Goal: Navigation & Orientation: Find specific page/section

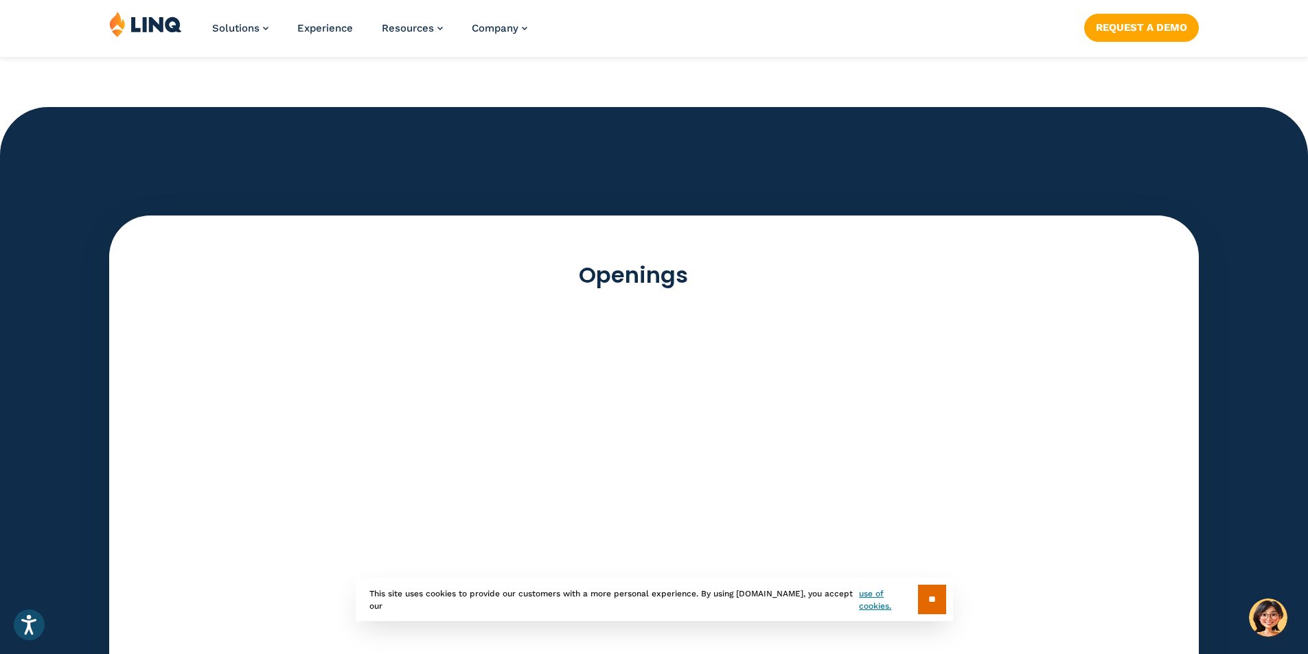
scroll to position [3860, 0]
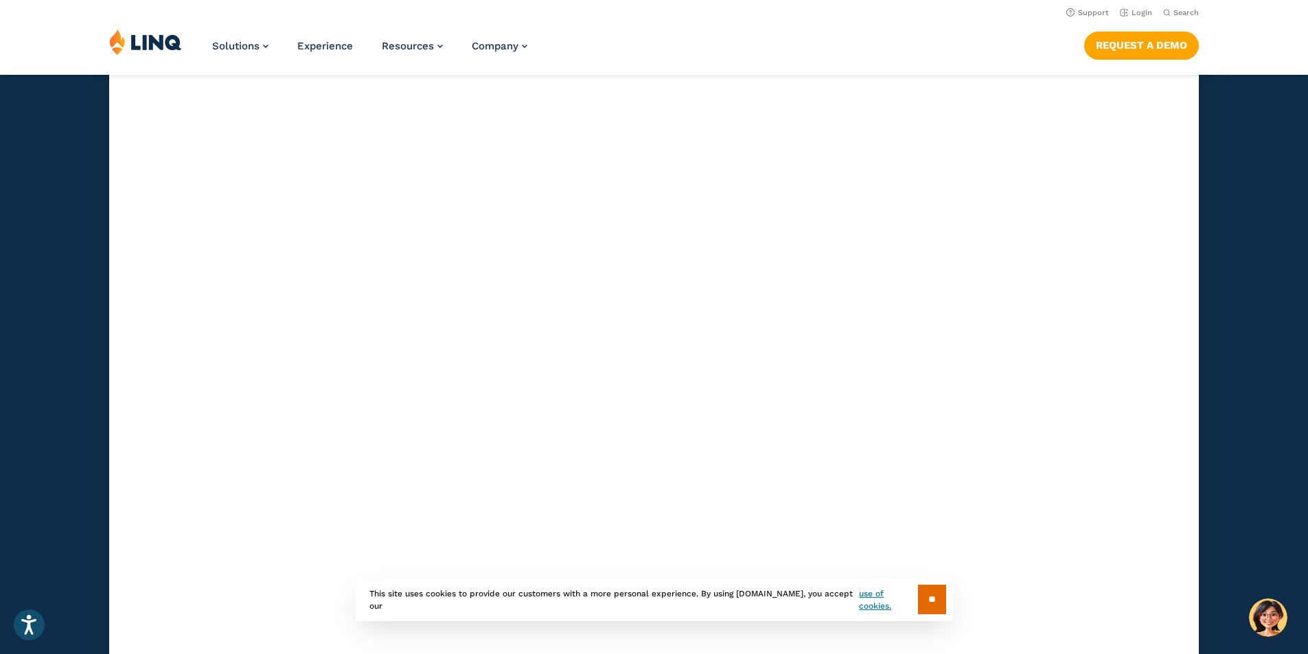
scroll to position [3990, 0]
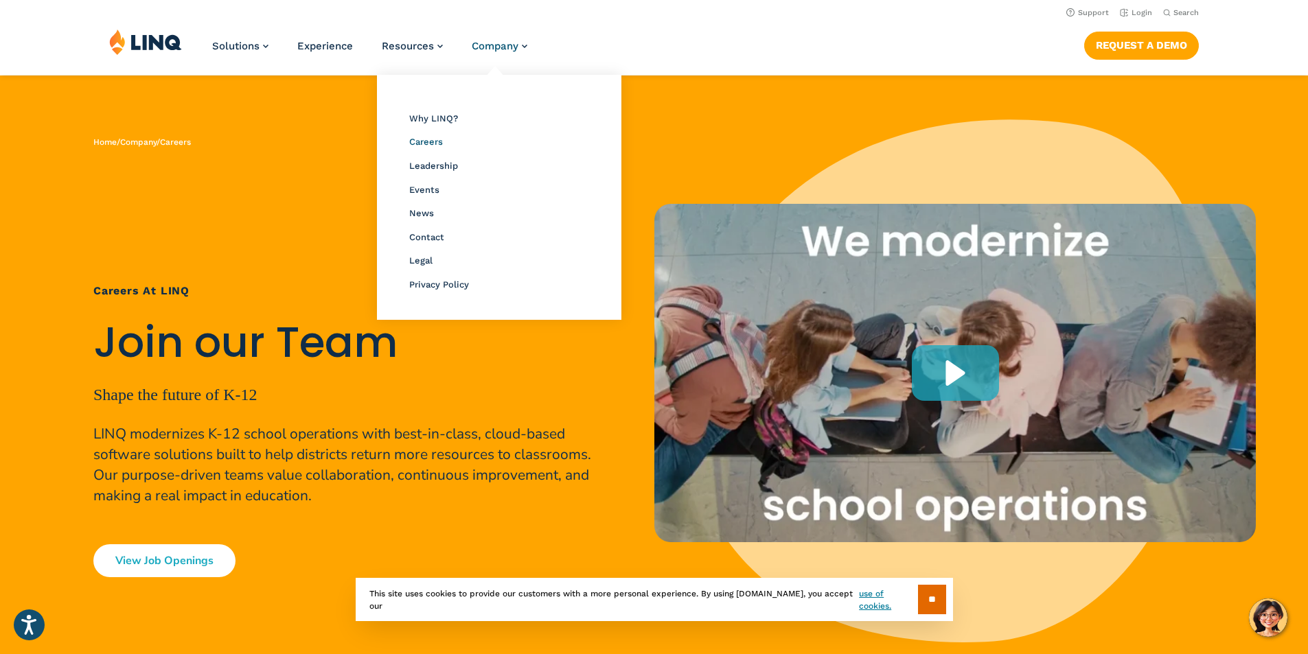
click at [424, 141] on span "Careers" at bounding box center [426, 142] width 34 height 10
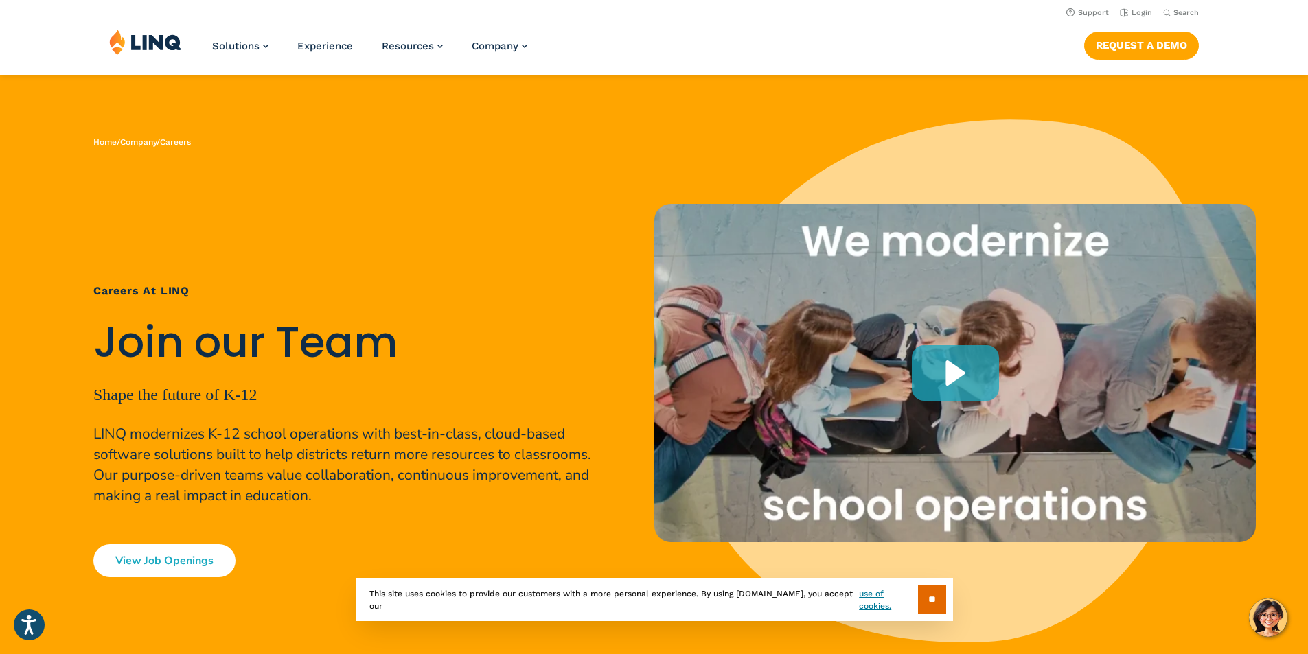
click at [154, 559] on link "View Job Openings" at bounding box center [164, 561] width 142 height 33
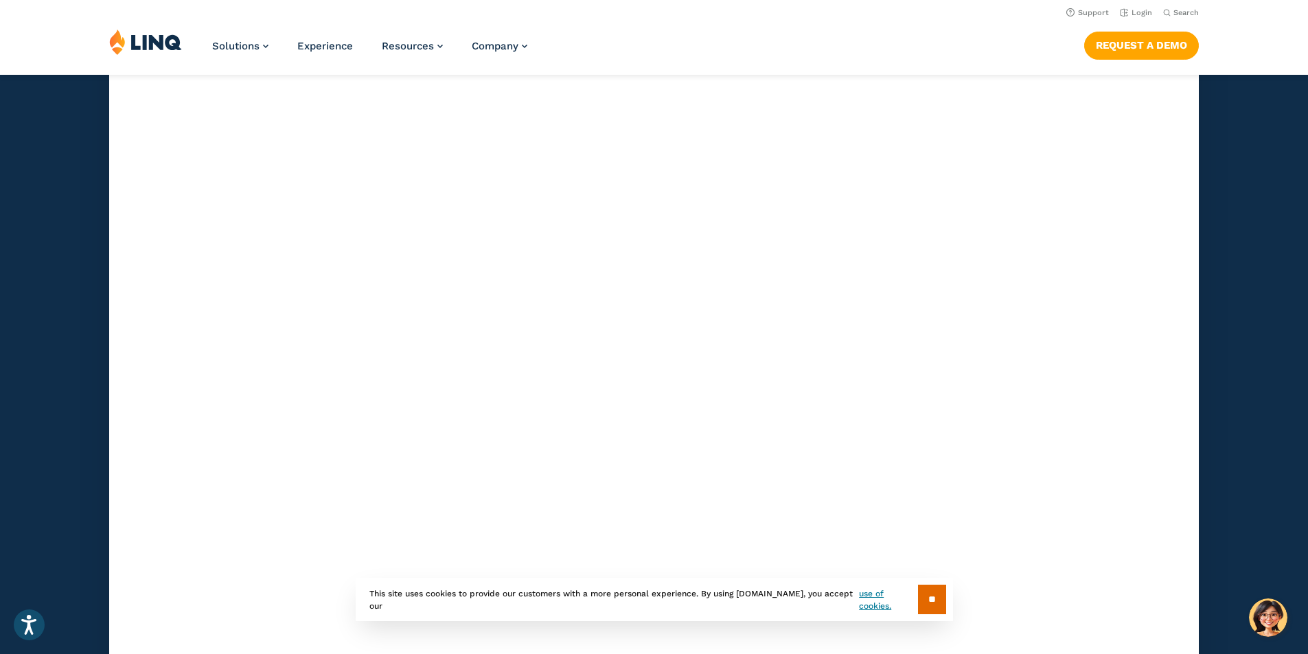
scroll to position [3936, 0]
